Goal: Ask a question

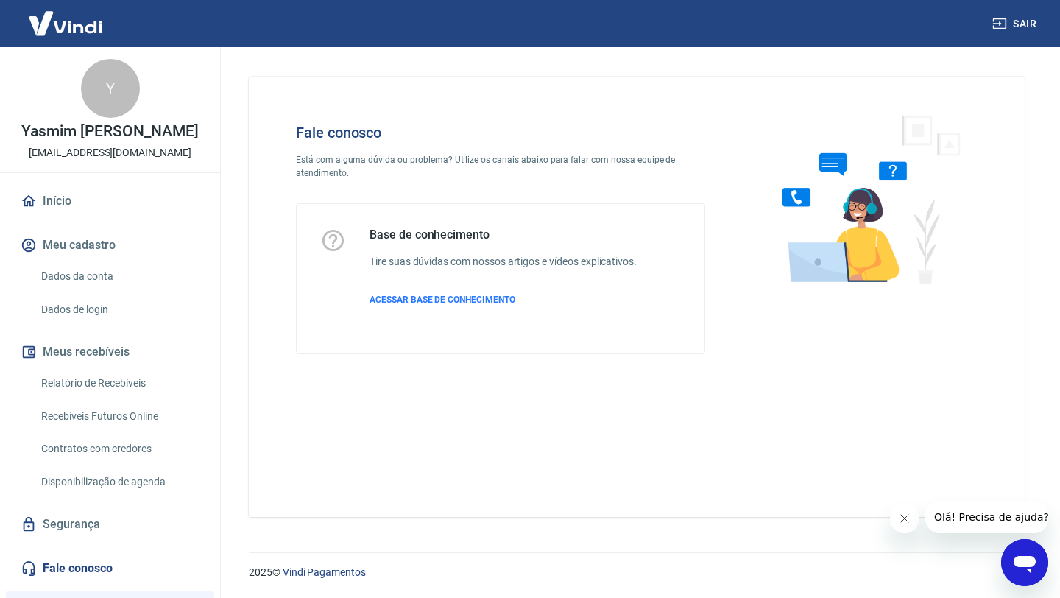
click at [50, 20] on img at bounding box center [66, 23] width 96 height 45
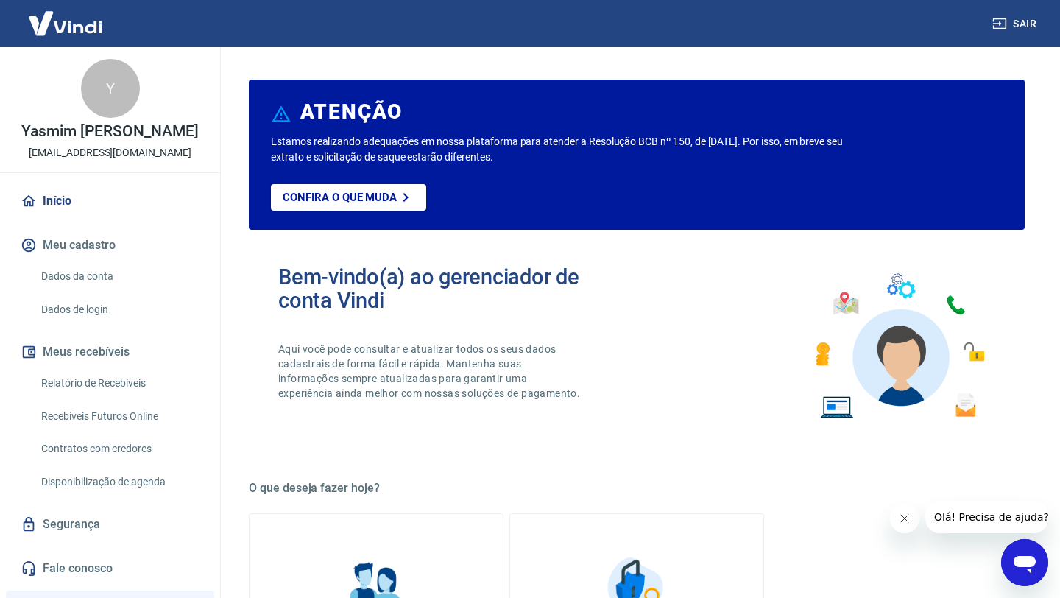
click at [83, 199] on link "Início" at bounding box center [110, 201] width 185 height 32
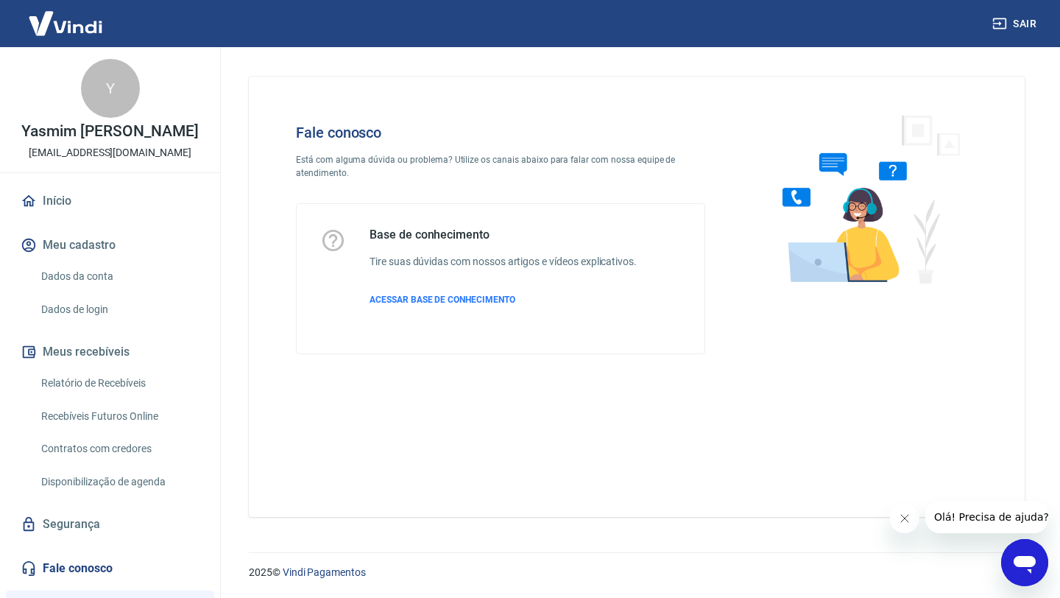
click at [1028, 557] on icon "Abrir janela de mensagens" at bounding box center [1025, 565] width 22 height 18
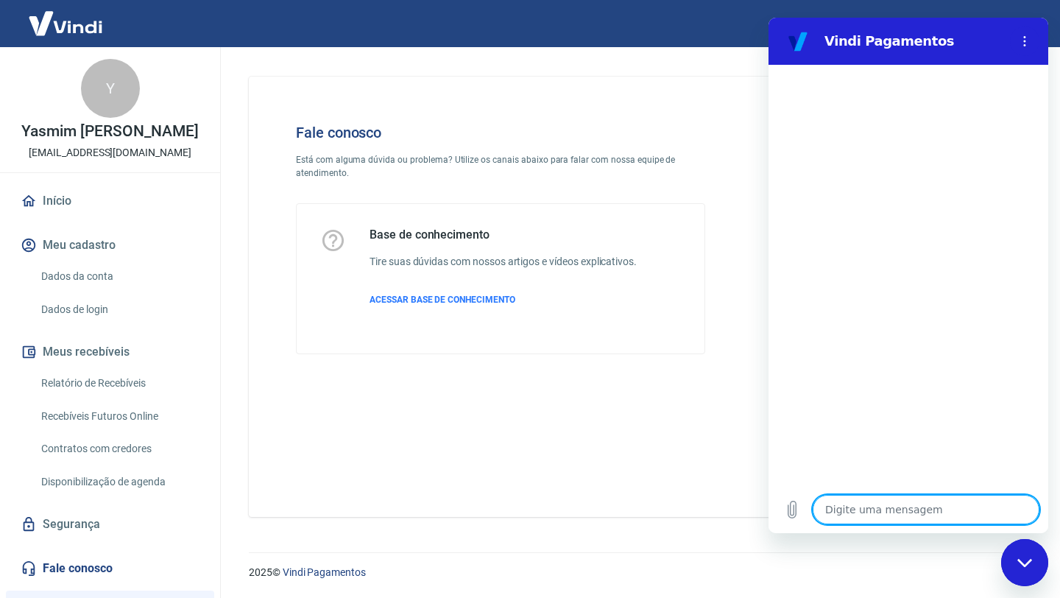
click at [903, 500] on textarea at bounding box center [926, 509] width 227 height 29
type textarea "o"
type textarea "x"
type textarea "b"
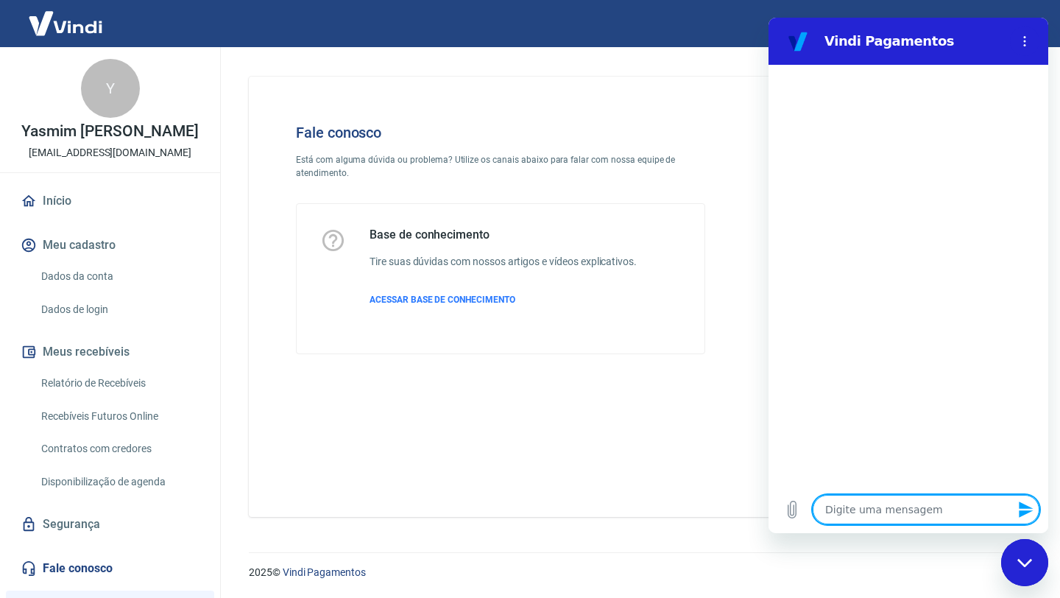
type textarea "x"
type textarea "bo"
type textarea "x"
type textarea "bom"
type textarea "x"
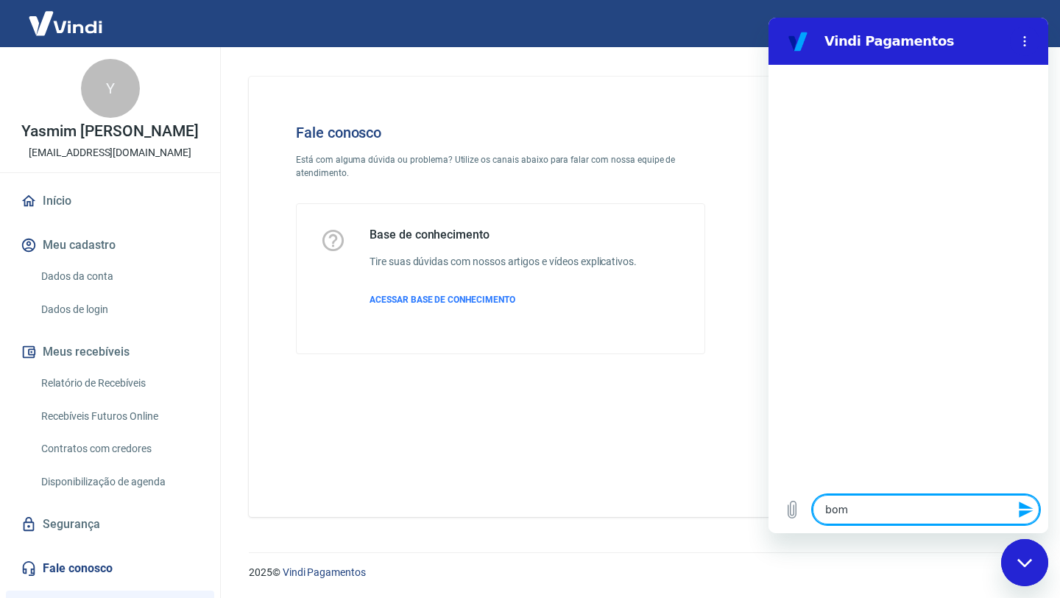
type textarea "bom"
type textarea "x"
type textarea "bom d"
type textarea "x"
type textarea "bom di"
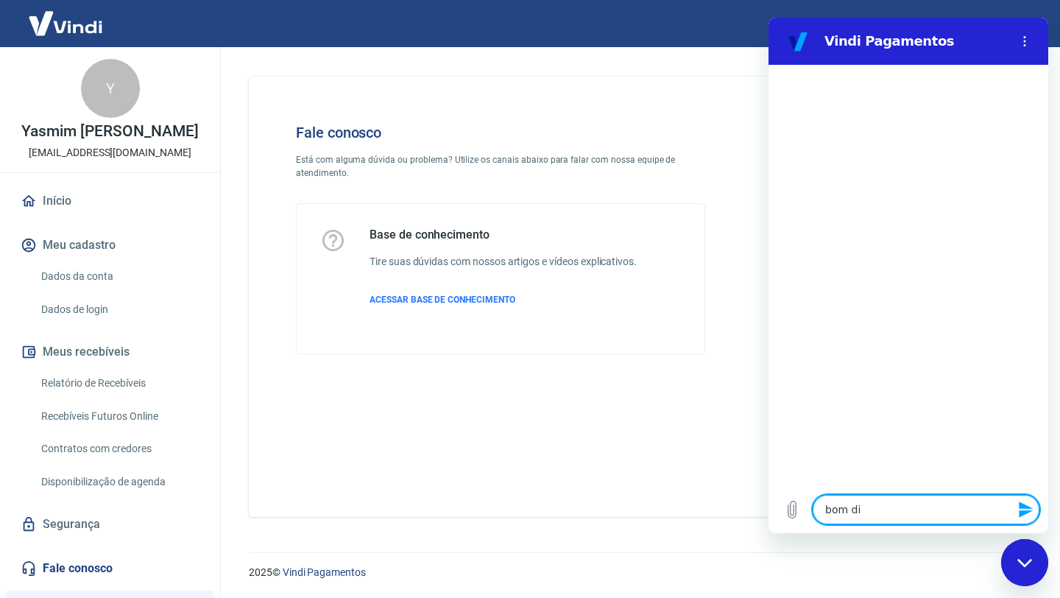
type textarea "x"
type textarea "bom dia"
type textarea "x"
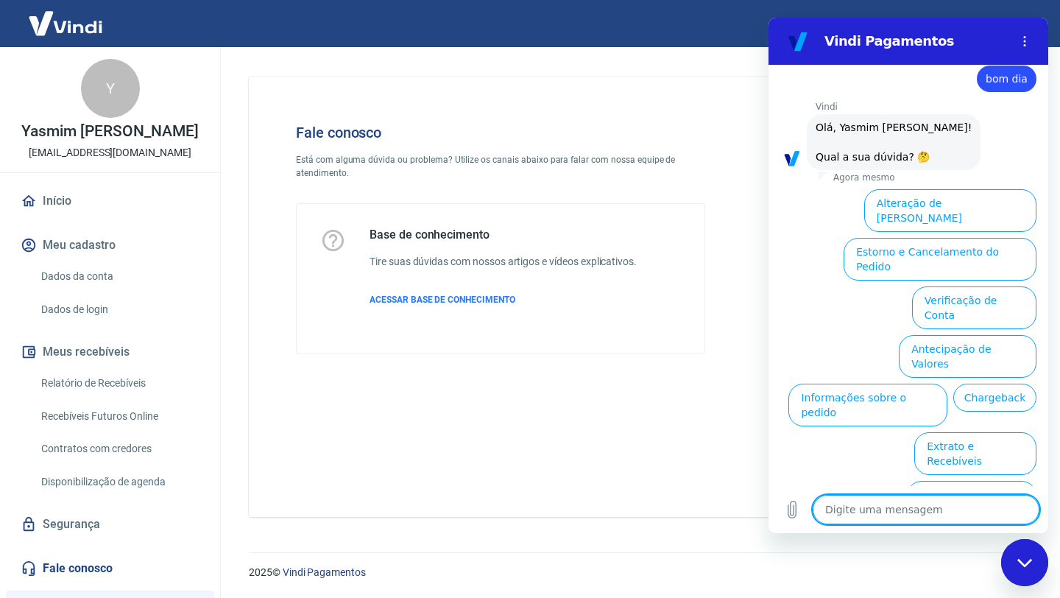
scroll to position [35, 0]
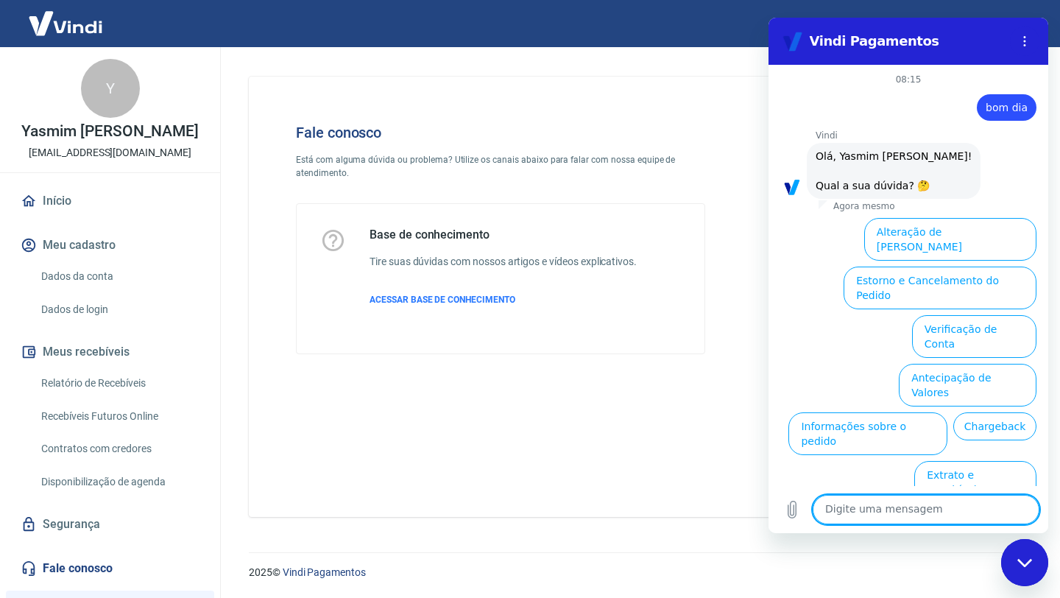
scroll to position [35, 0]
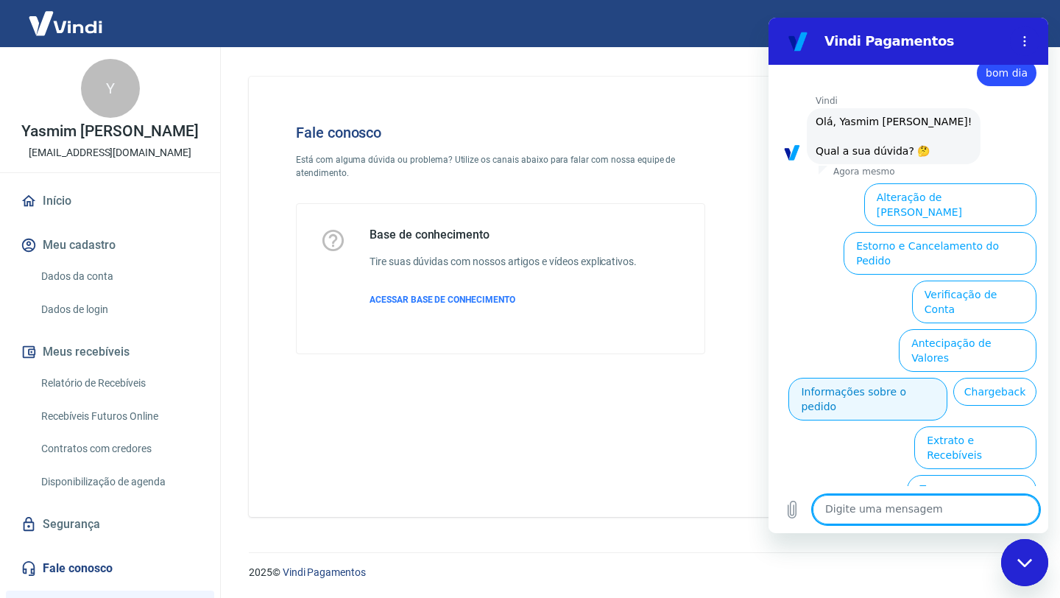
click at [900, 378] on button "Informações sobre o pedido" at bounding box center [868, 399] width 159 height 43
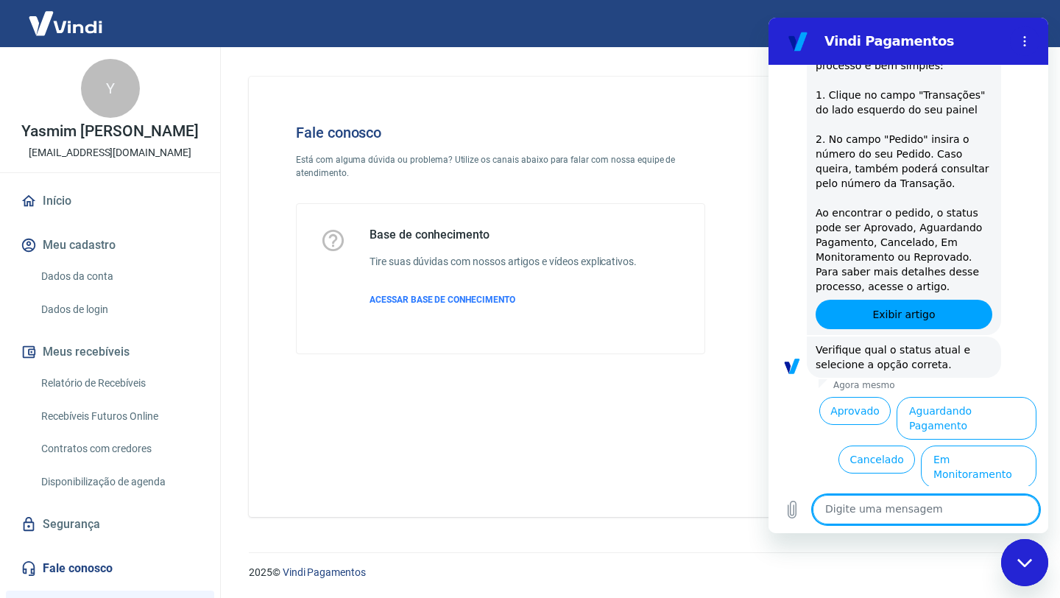
scroll to position [288, 0]
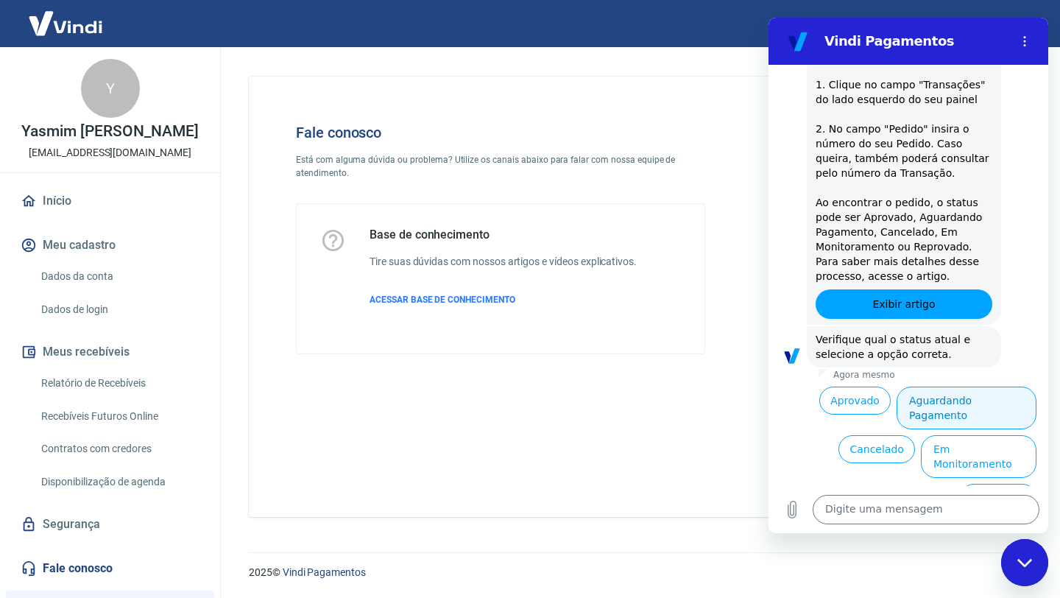
click at [946, 403] on button "Aguardando Pagamento" at bounding box center [967, 408] width 140 height 43
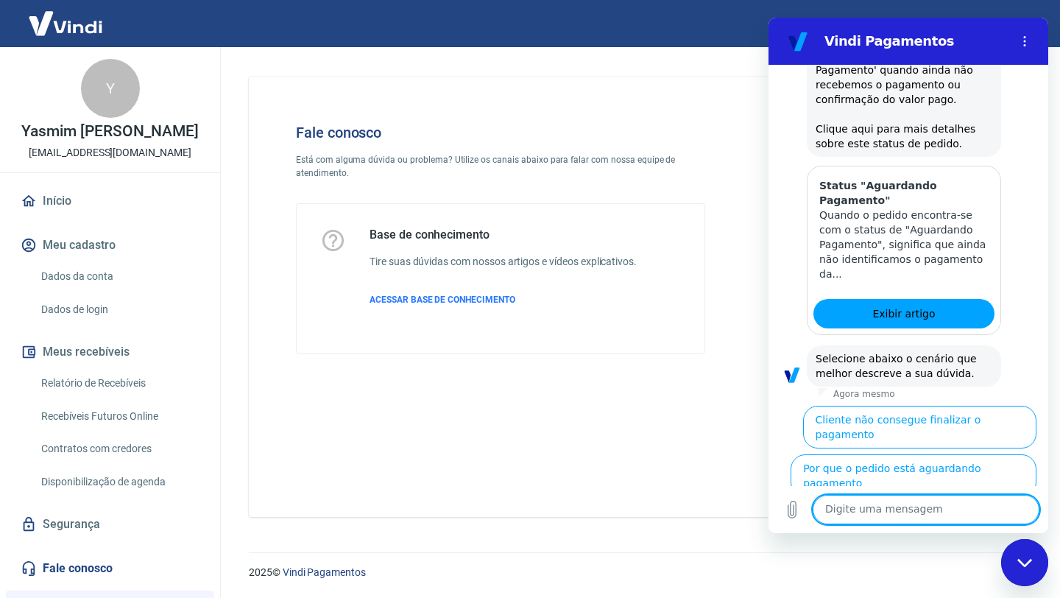
scroll to position [705, 0]
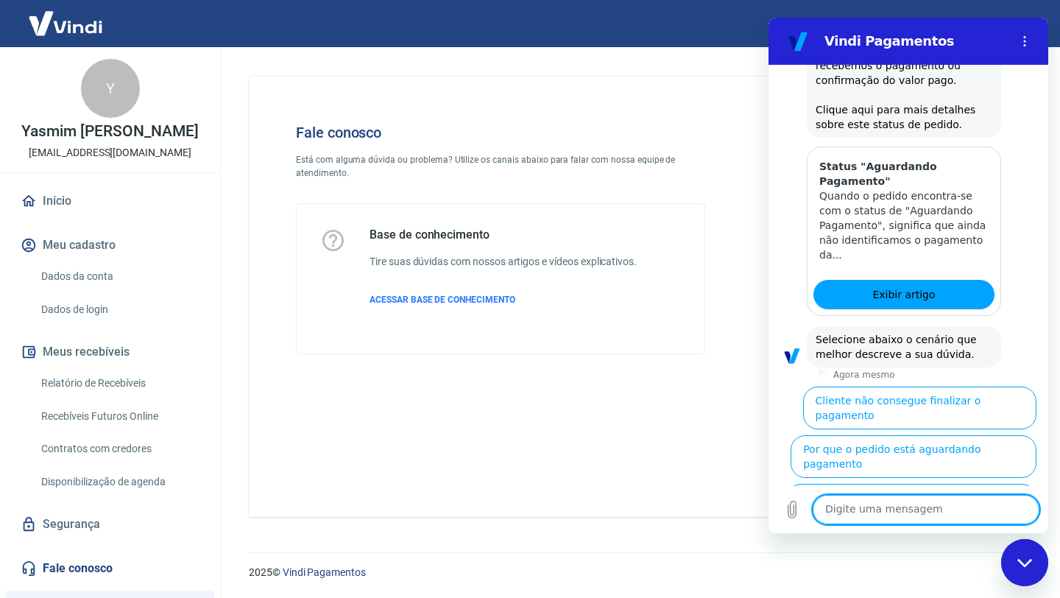
click at [942, 484] on button "Cliente pagou, mas pedido consta 'Aguardando Pagamento'" at bounding box center [911, 505] width 250 height 43
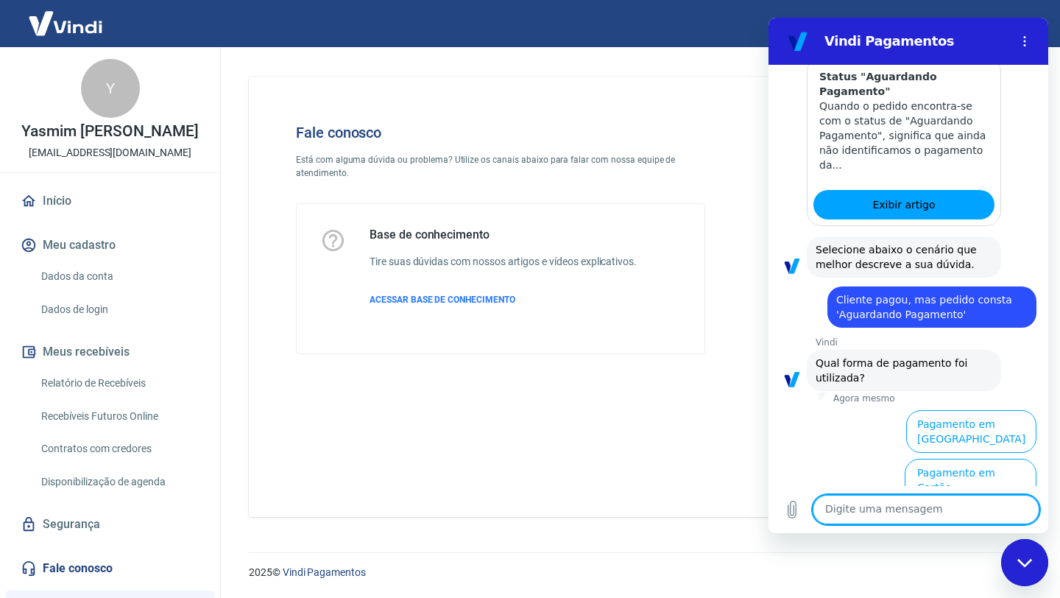
scroll to position [803, 0]
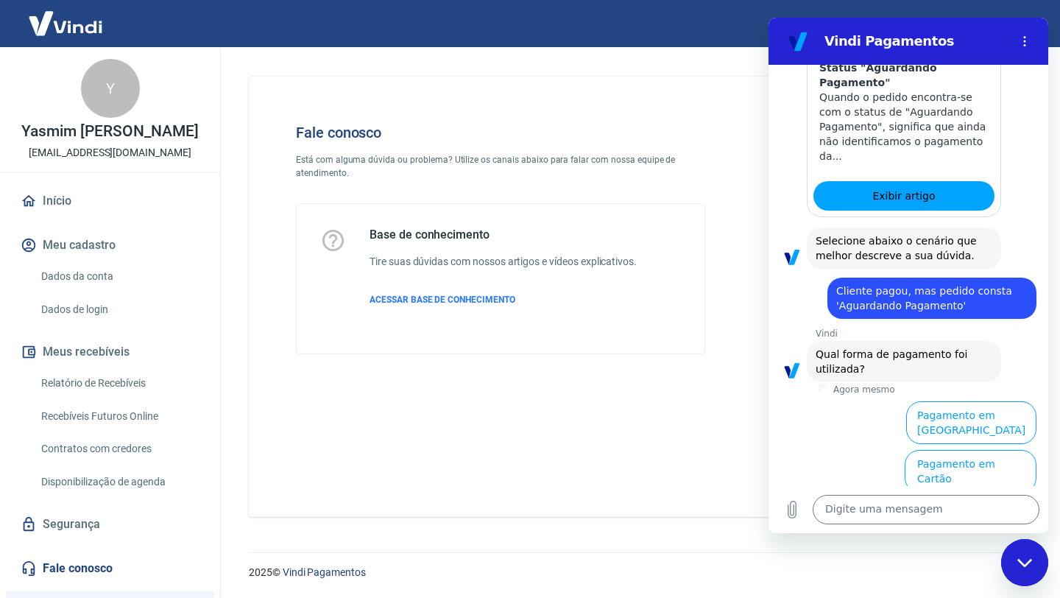
click at [976, 544] on div at bounding box center [909, 544] width 280 height 1
click at [976, 498] on button "Pagamento em Pix" at bounding box center [980, 519] width 114 height 43
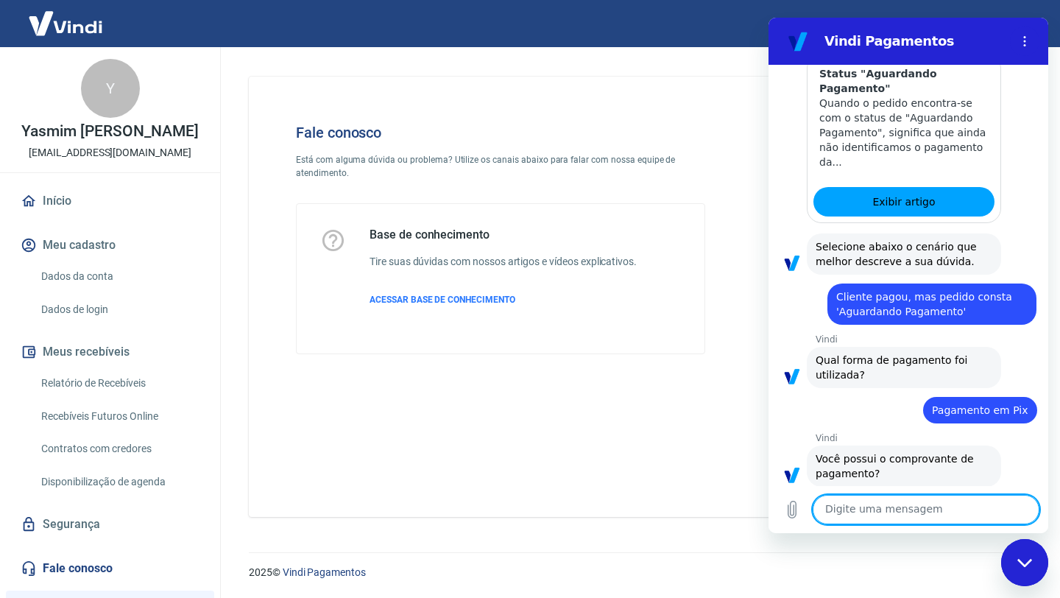
scroll to position [834, 0]
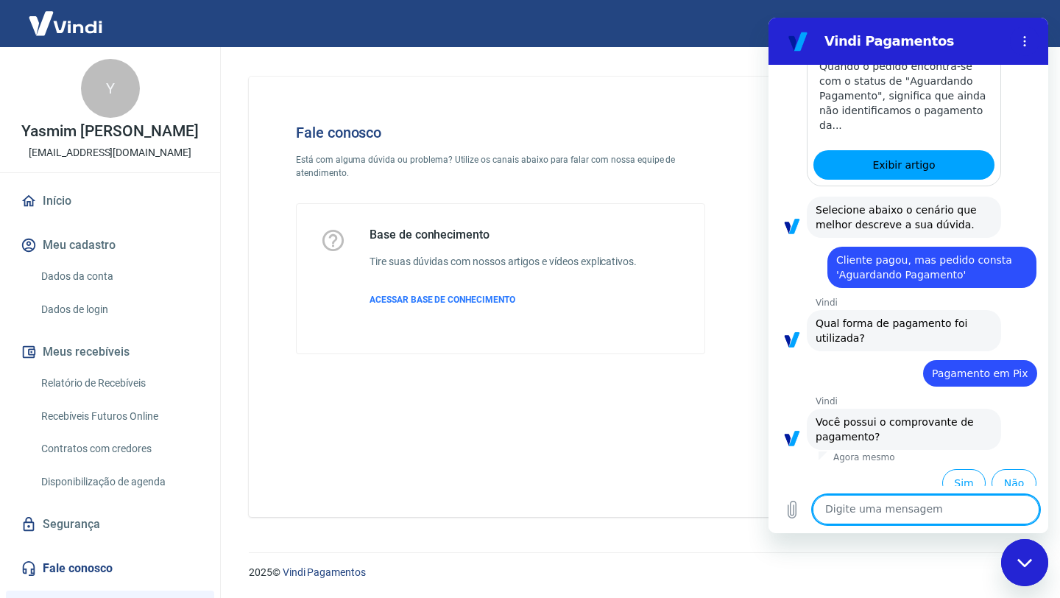
click at [976, 473] on button "Sim" at bounding box center [963, 483] width 43 height 28
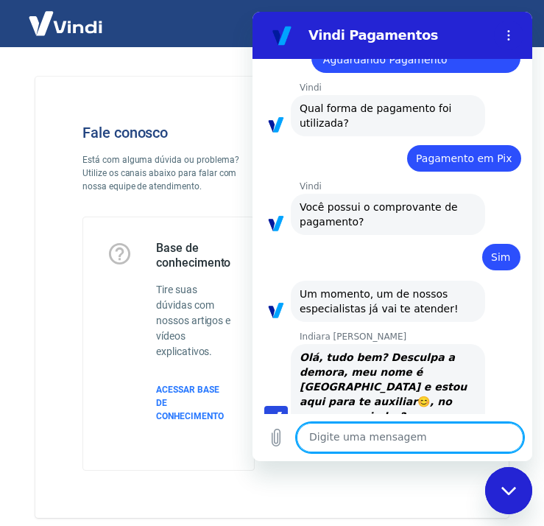
scroll to position [1046, 0]
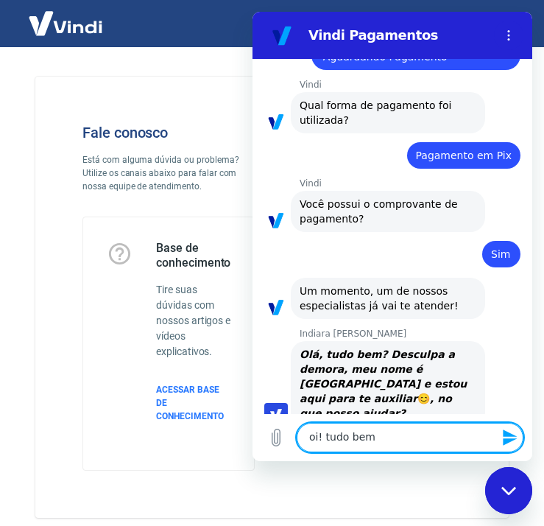
type textarea "oi! tudo bem?"
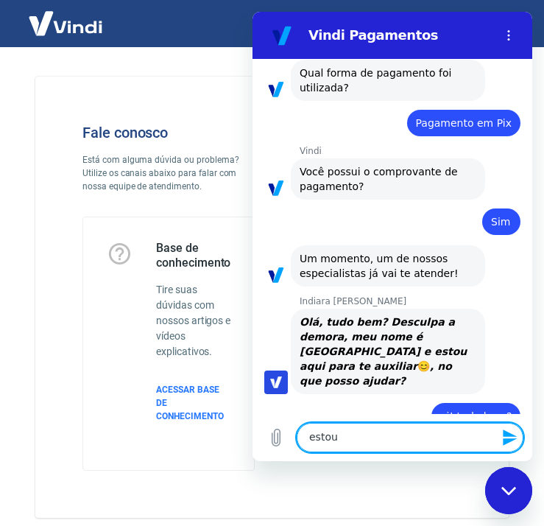
scroll to position [1082, 0]
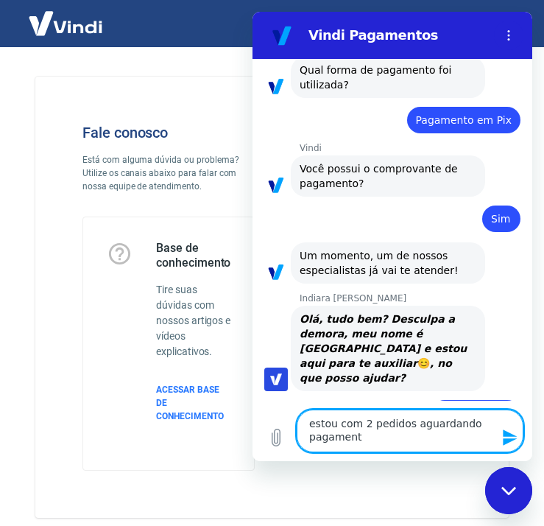
type textarea "estou com 2 pedidos aguardando pagamento"
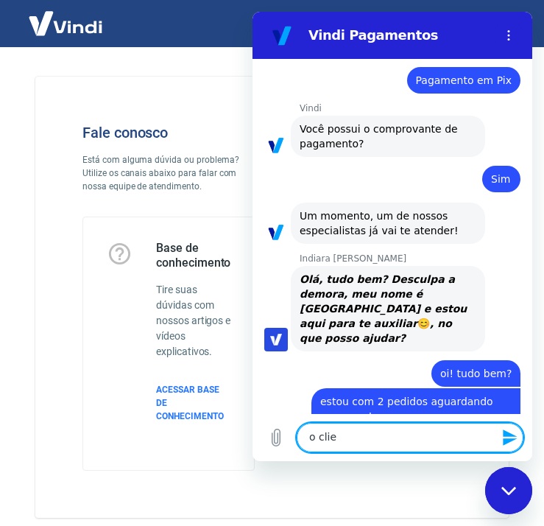
scroll to position [1124, 0]
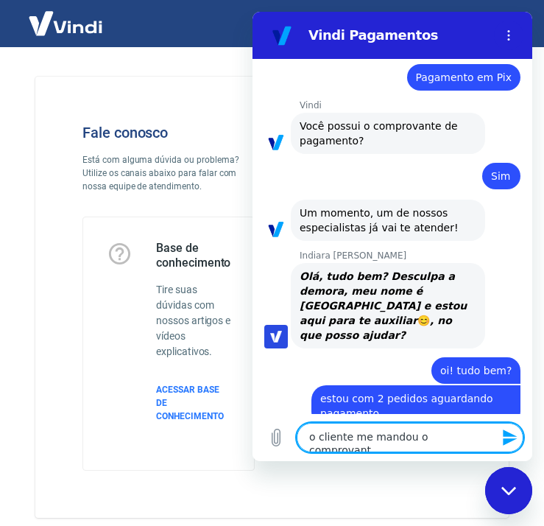
type textarea "o cliente me mandou o comprovante"
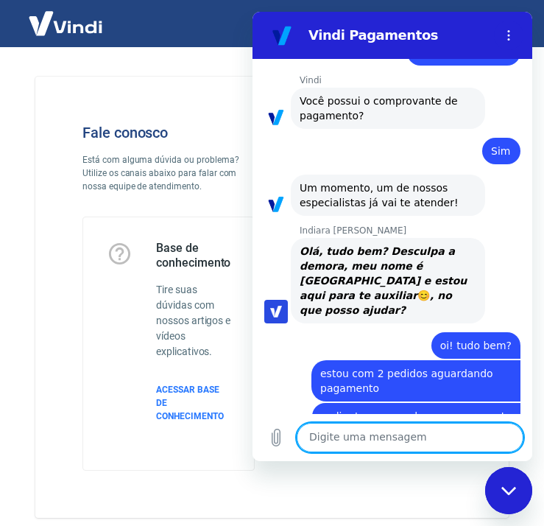
scroll to position [1152, 0]
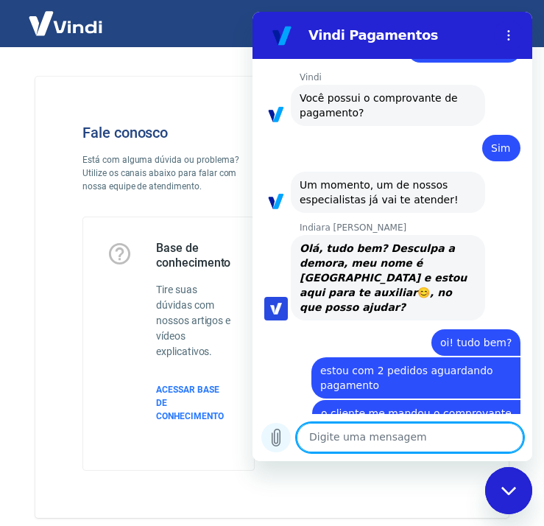
click at [273, 448] on button "Carregar arquivo" at bounding box center [275, 437] width 29 height 29
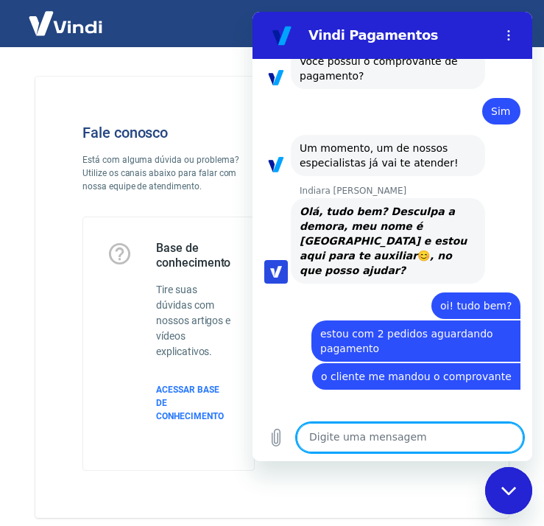
scroll to position [1244, 0]
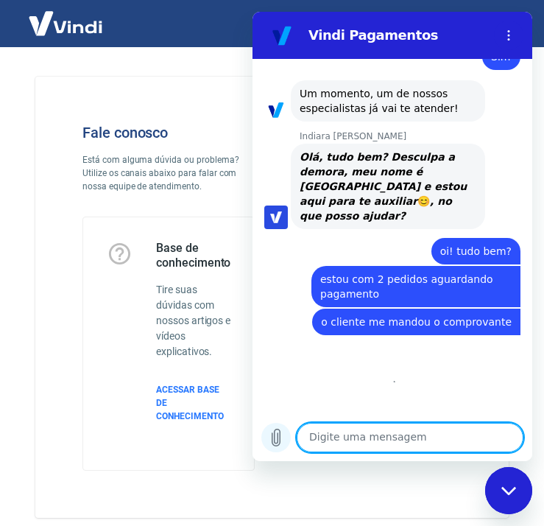
click at [272, 433] on icon "Carregar arquivo" at bounding box center [276, 438] width 18 height 18
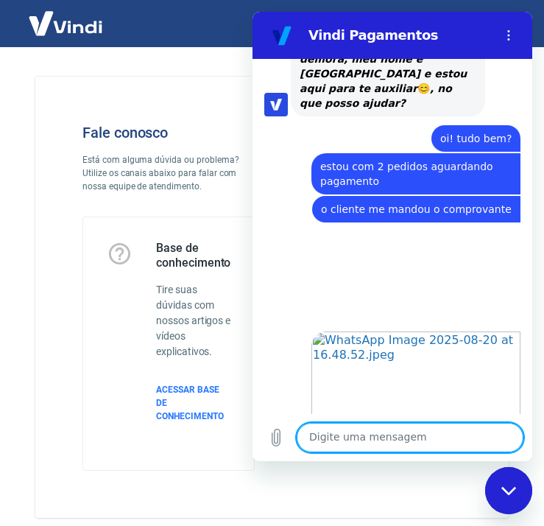
scroll to position [1369, 0]
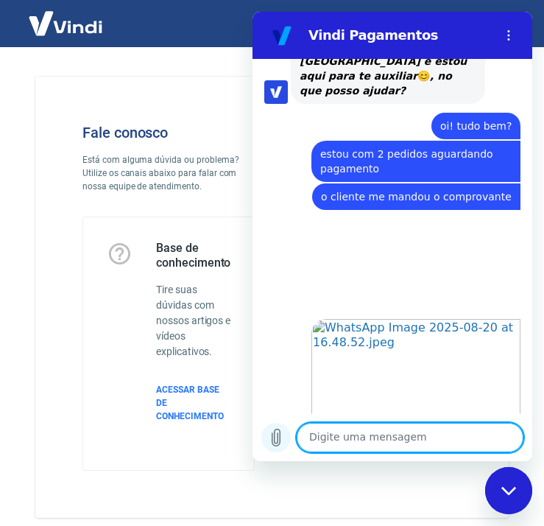
click at [279, 443] on icon "Carregar arquivo" at bounding box center [276, 437] width 8 height 17
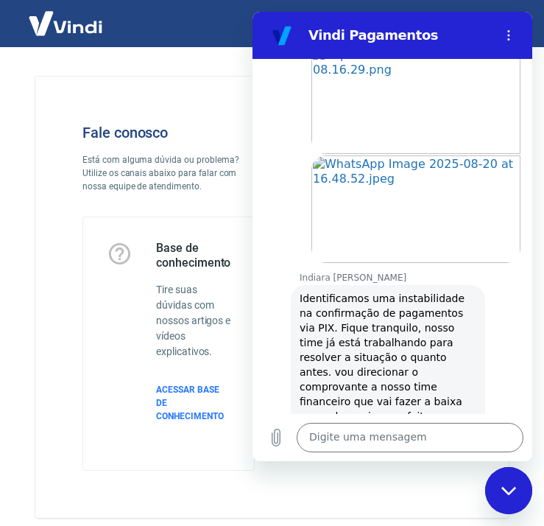
scroll to position [1646, 0]
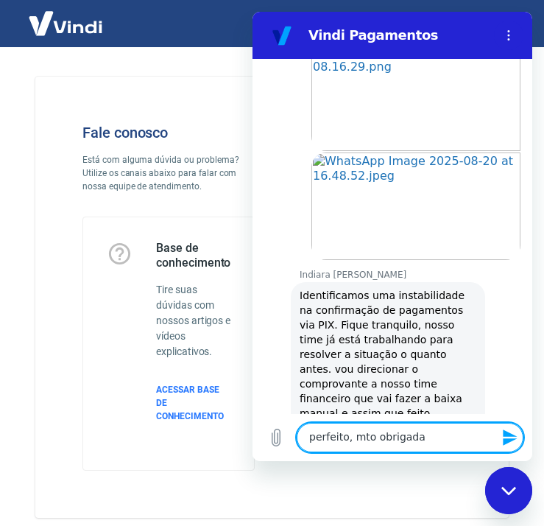
type textarea "perfeito, mto obrigada!"
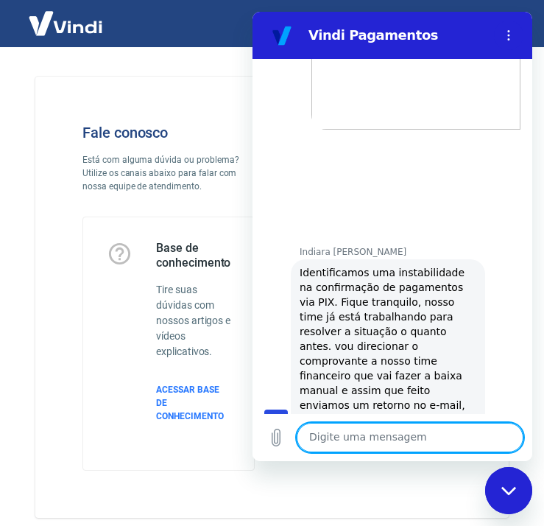
scroll to position [1790, 0]
